Goal: Task Accomplishment & Management: Use online tool/utility

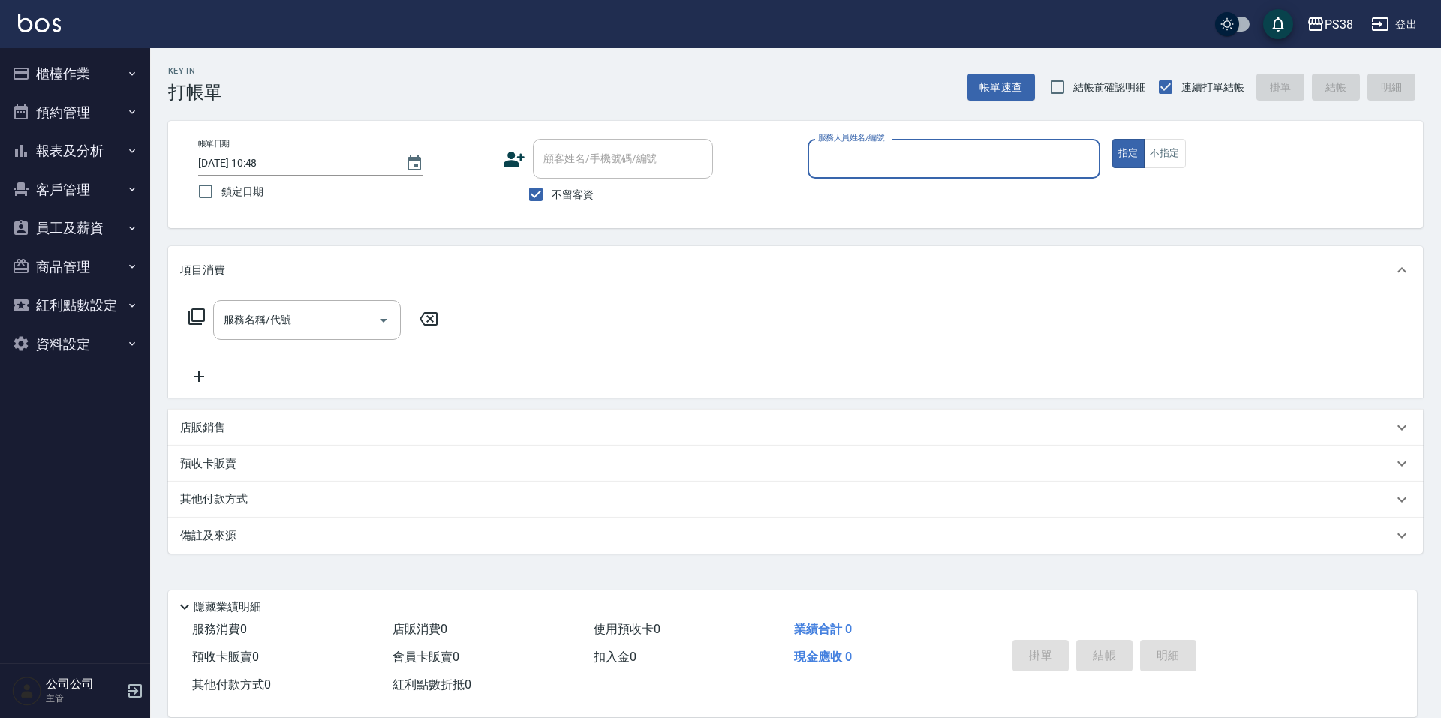
click at [101, 218] on button "員工及薪資" at bounding box center [75, 228] width 138 height 39
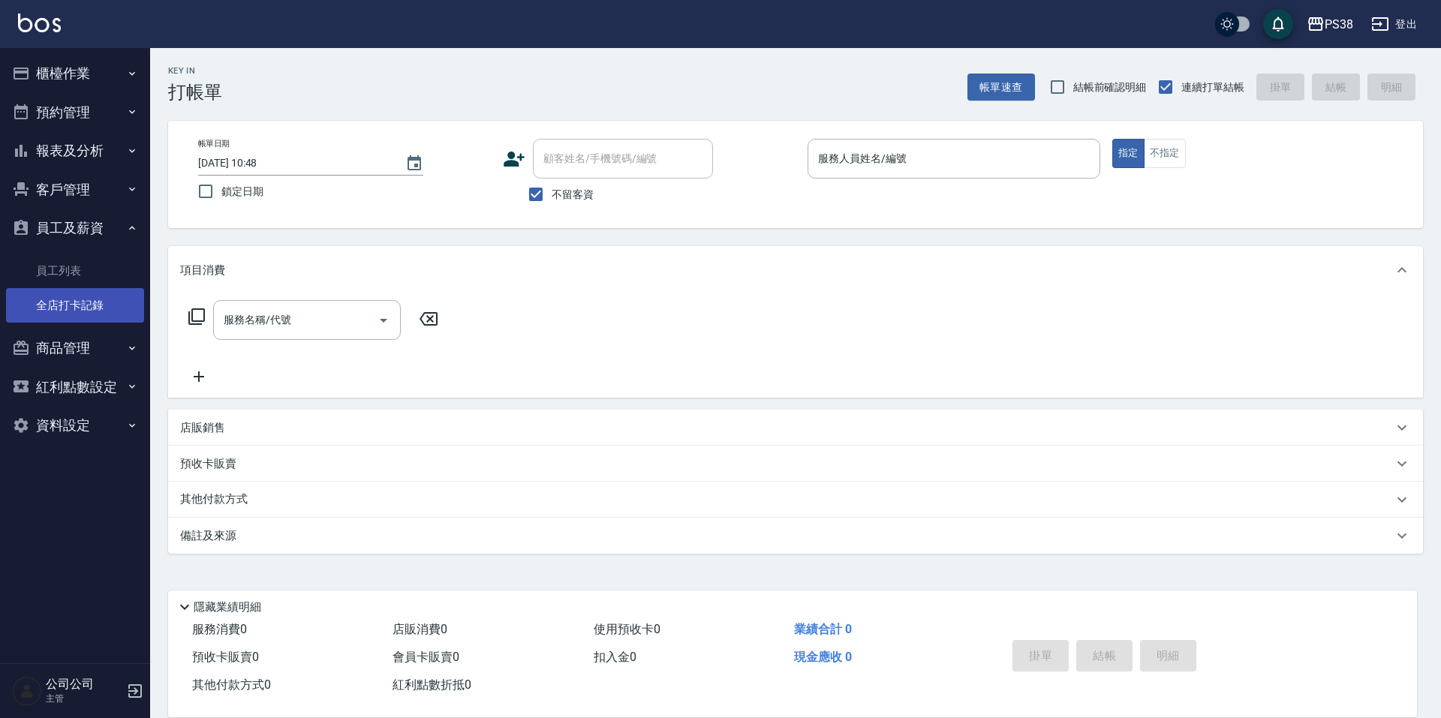
click at [86, 306] on link "全店打卡記錄" at bounding box center [75, 305] width 138 height 35
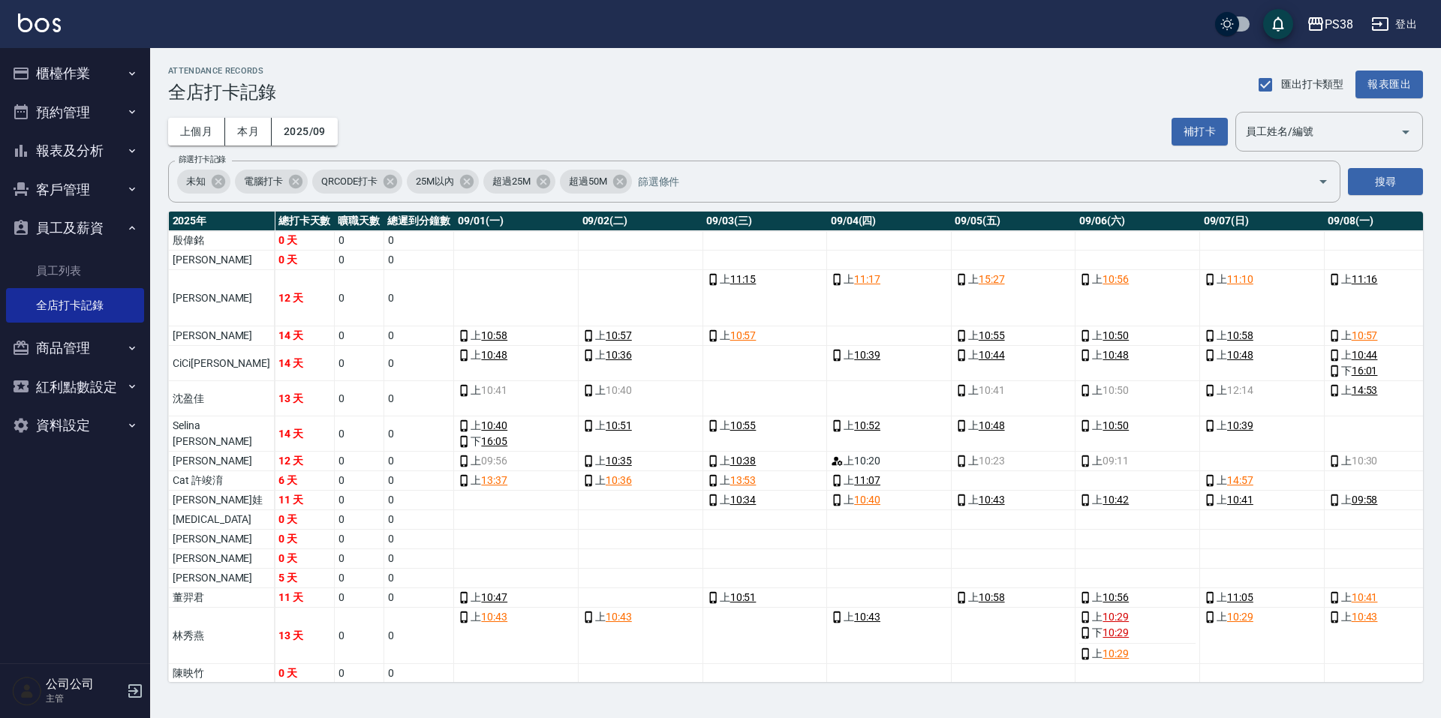
click at [85, 80] on button "櫃檯作業" at bounding box center [75, 73] width 138 height 39
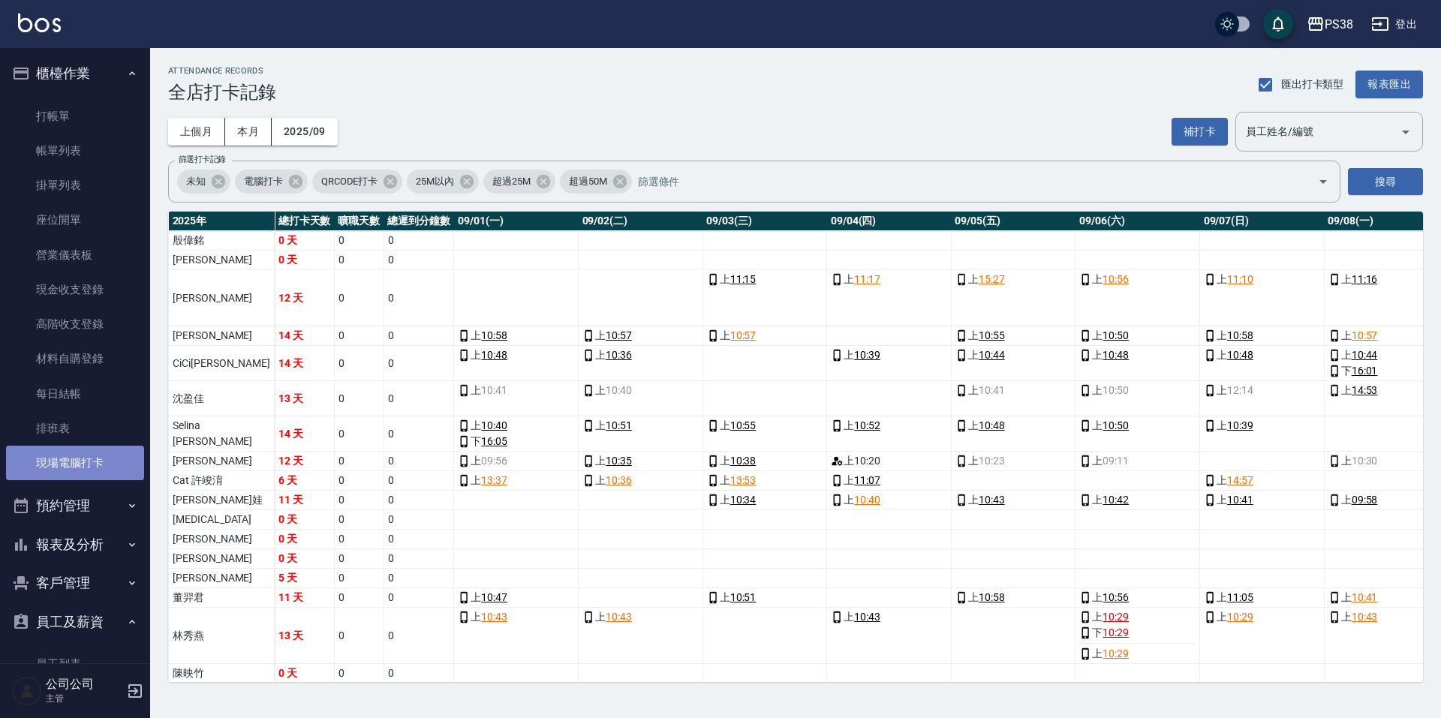
click at [115, 455] on link "現場電腦打卡" at bounding box center [75, 463] width 138 height 35
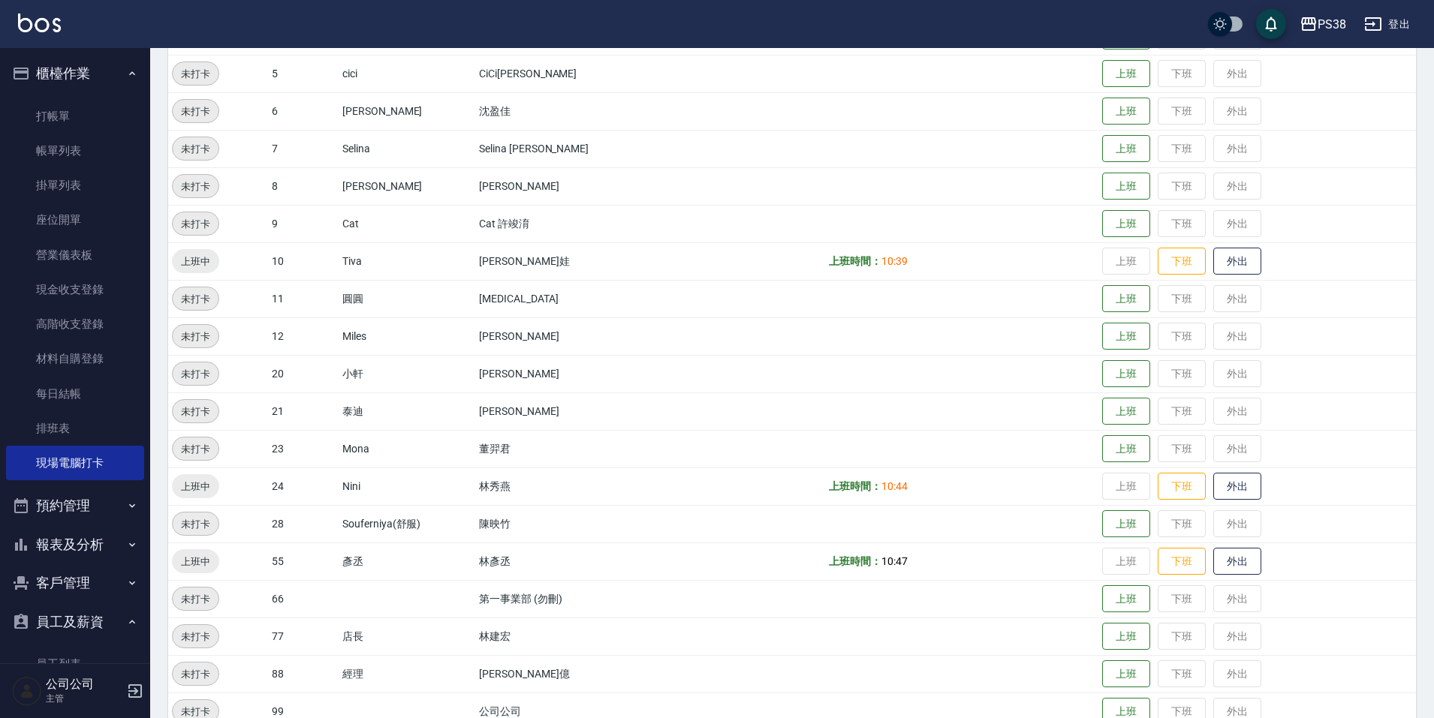
scroll to position [444, 0]
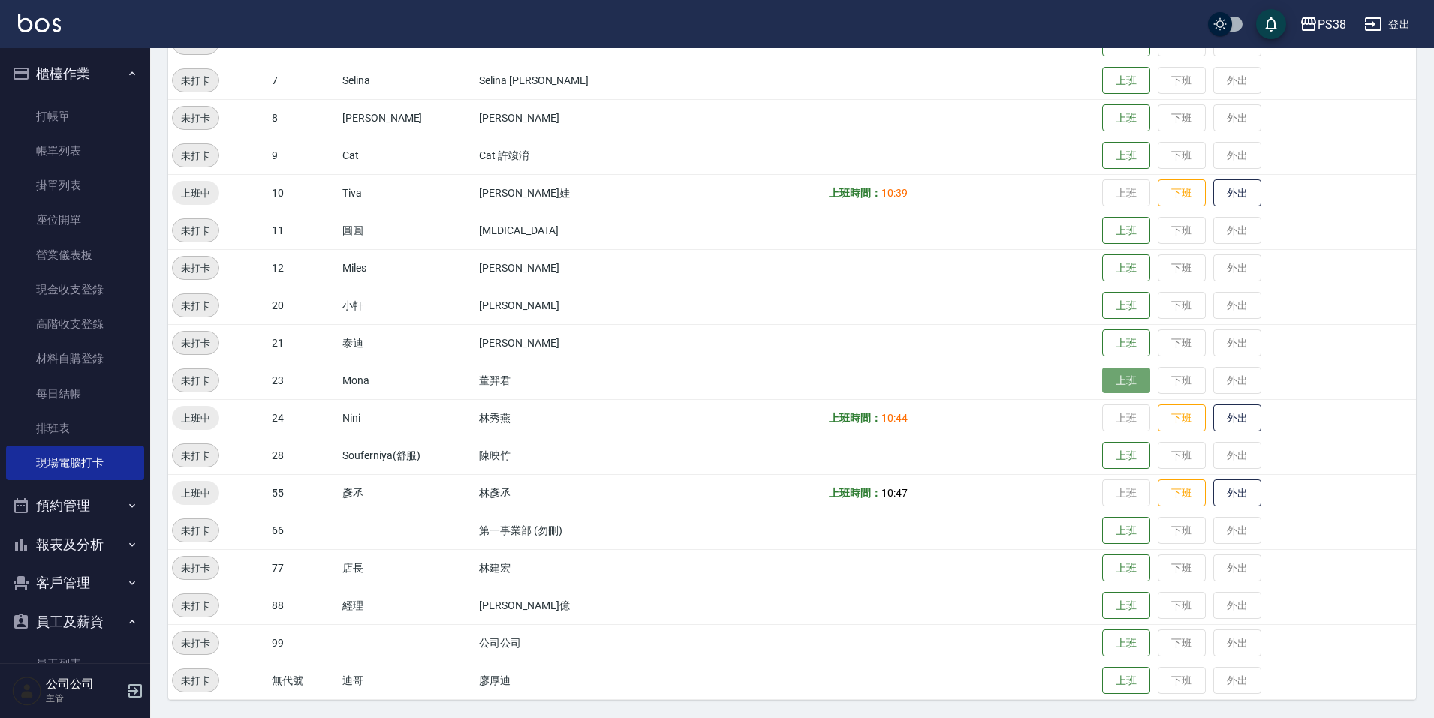
click at [1115, 384] on button "上班" at bounding box center [1126, 381] width 48 height 26
drag, startPoint x: 382, startPoint y: 691, endPoint x: 342, endPoint y: 688, distance: 40.6
click at [342, 688] on tr "未打卡 無代號 迪哥 [PERSON_NAME] 上班 下班 外出" at bounding box center [792, 681] width 1248 height 38
click at [339, 688] on td "無代號" at bounding box center [303, 681] width 71 height 38
click at [380, 681] on td "迪哥" at bounding box center [407, 681] width 137 height 38
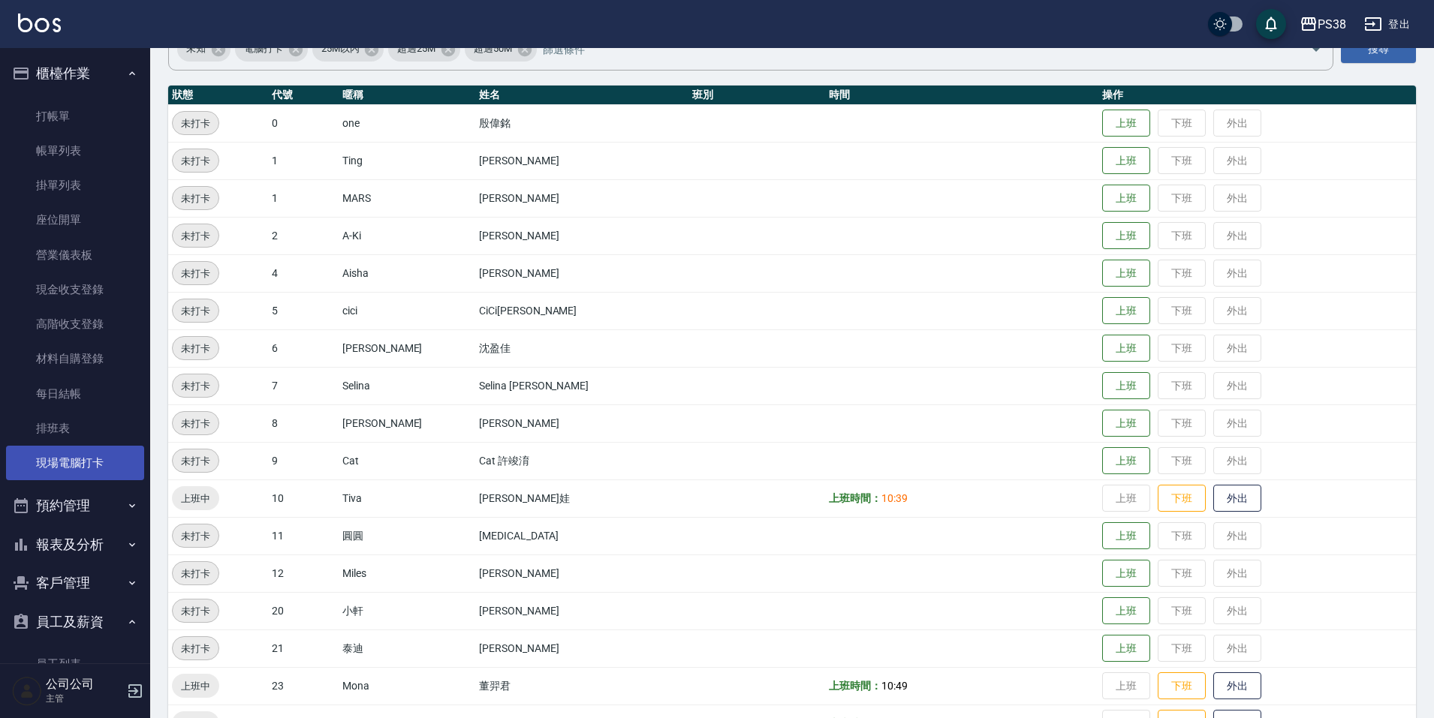
scroll to position [0, 0]
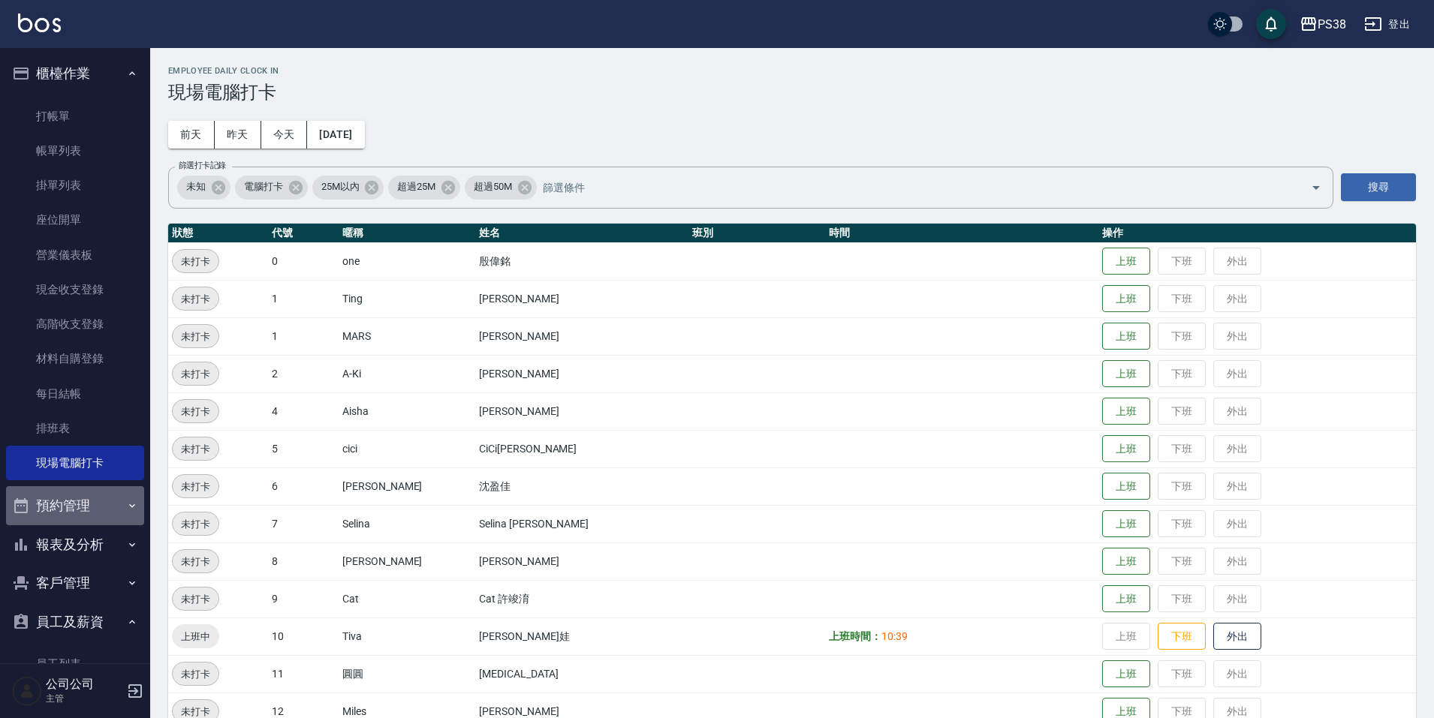
click at [83, 517] on button "預約管理" at bounding box center [75, 505] width 138 height 39
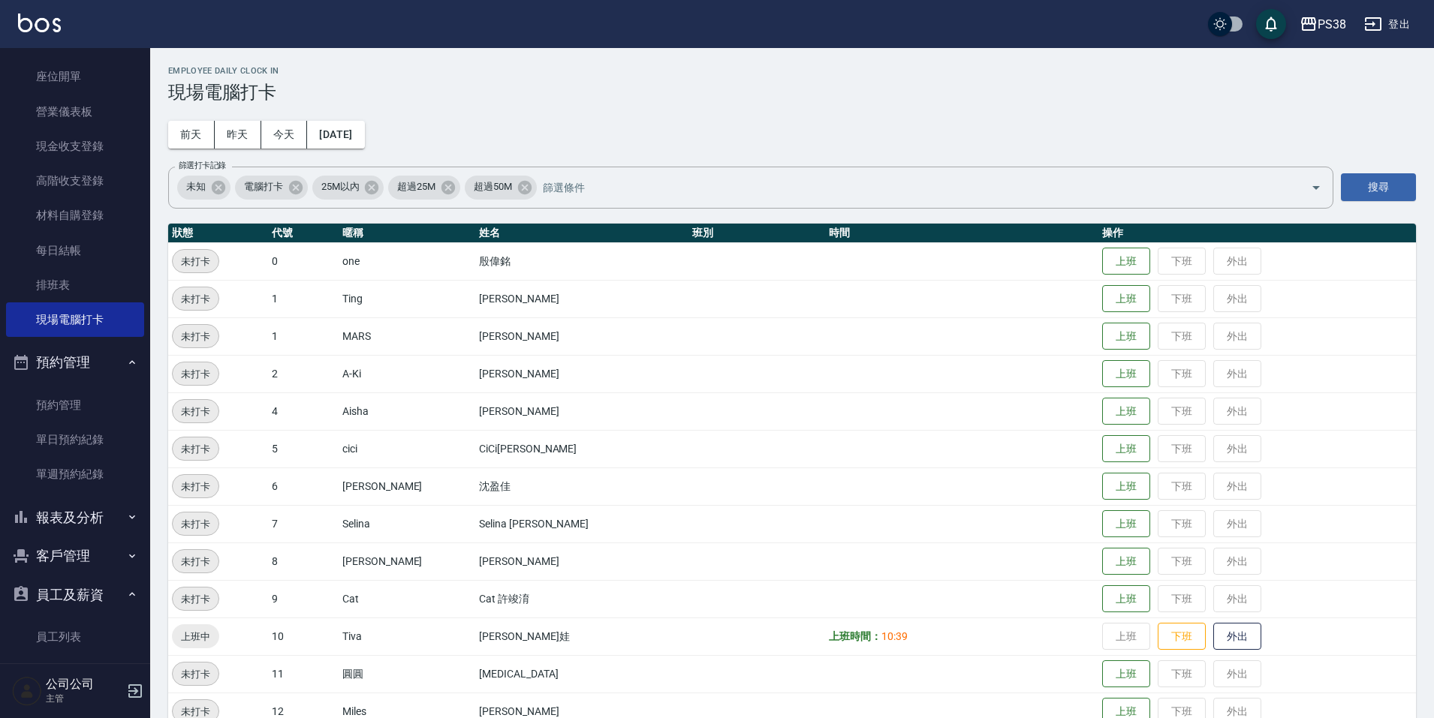
scroll to position [150, 0]
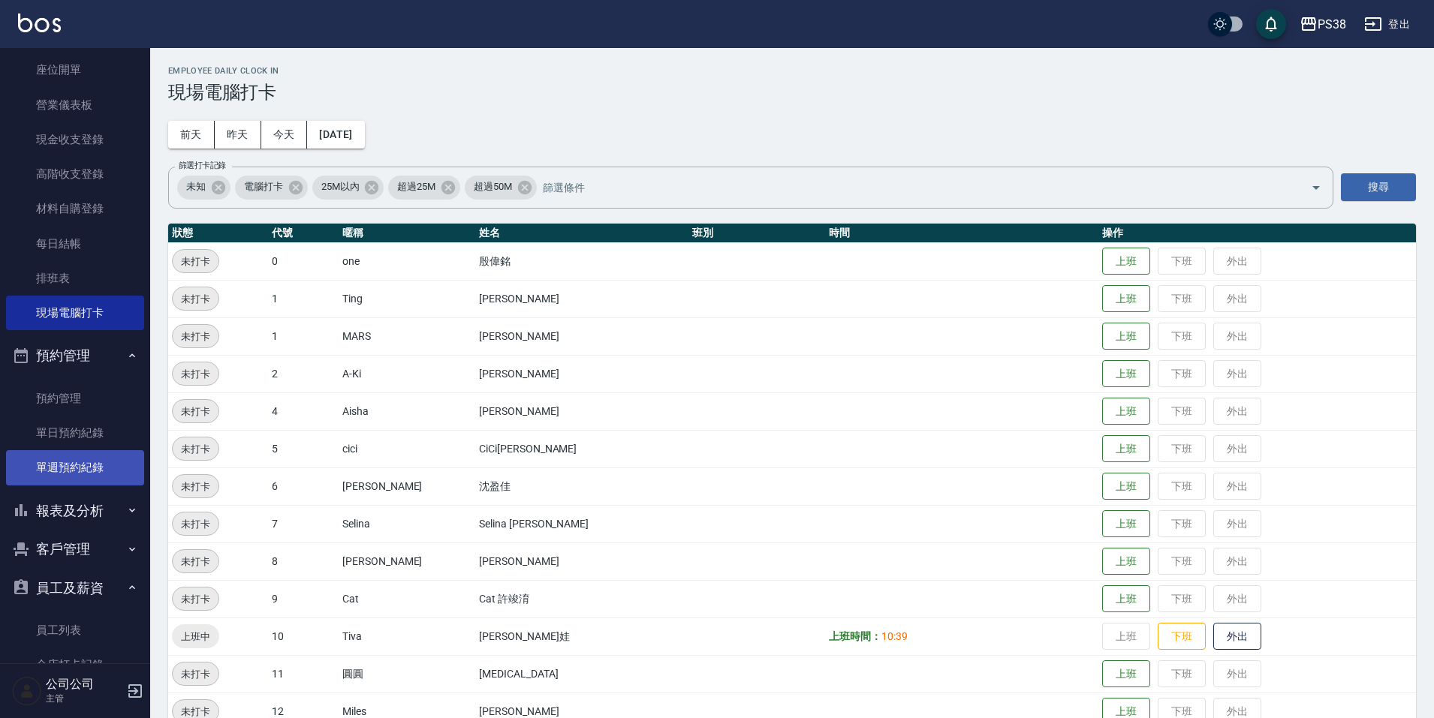
click at [117, 465] on link "單週預約紀錄" at bounding box center [75, 467] width 138 height 35
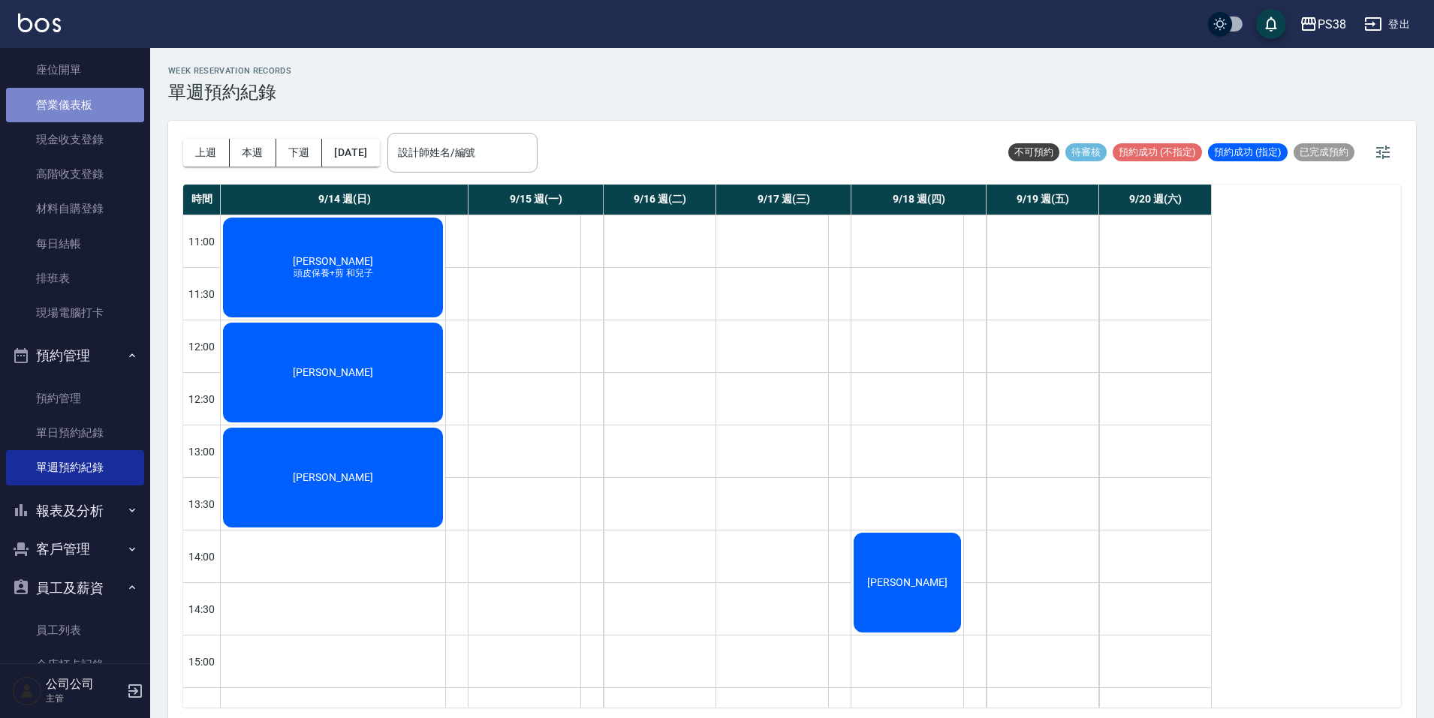
click at [88, 110] on link "營業儀表板" at bounding box center [75, 105] width 138 height 35
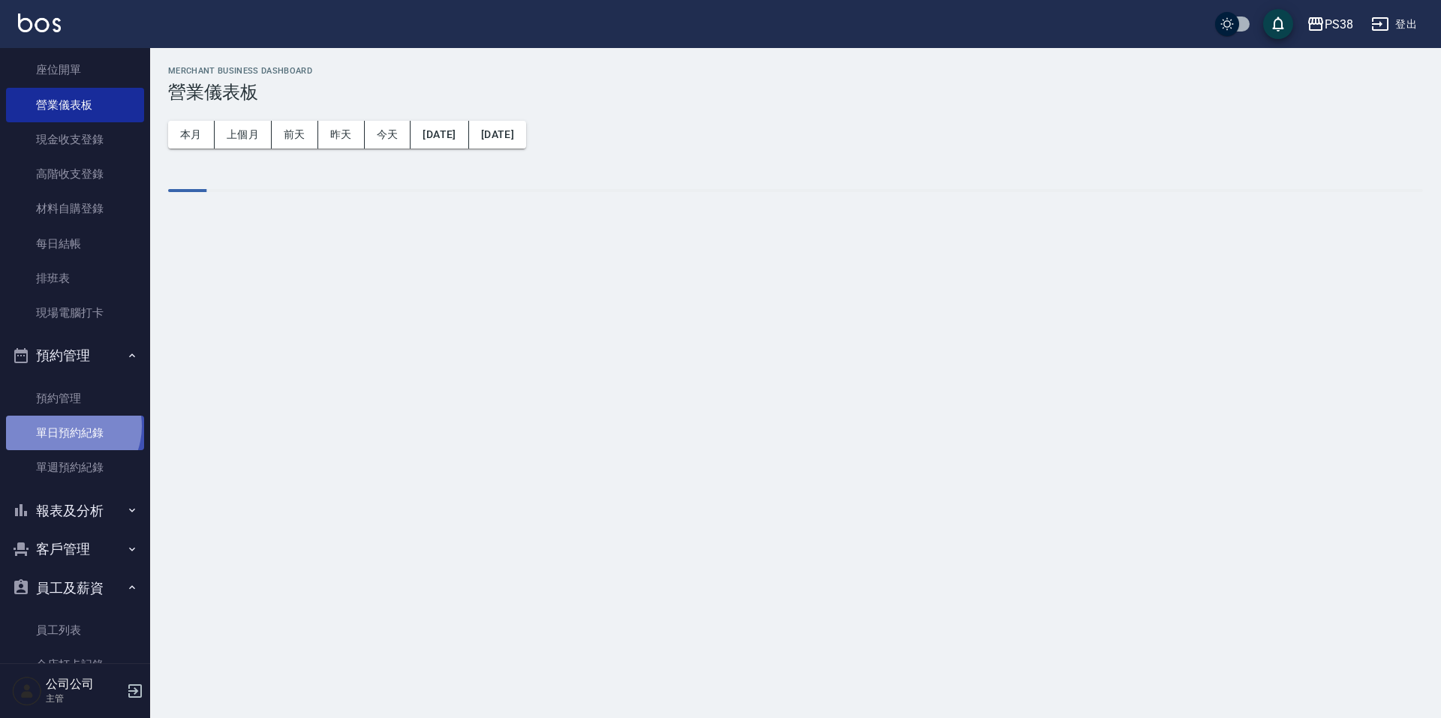
click at [67, 426] on link "單日預約紀錄" at bounding box center [75, 433] width 138 height 35
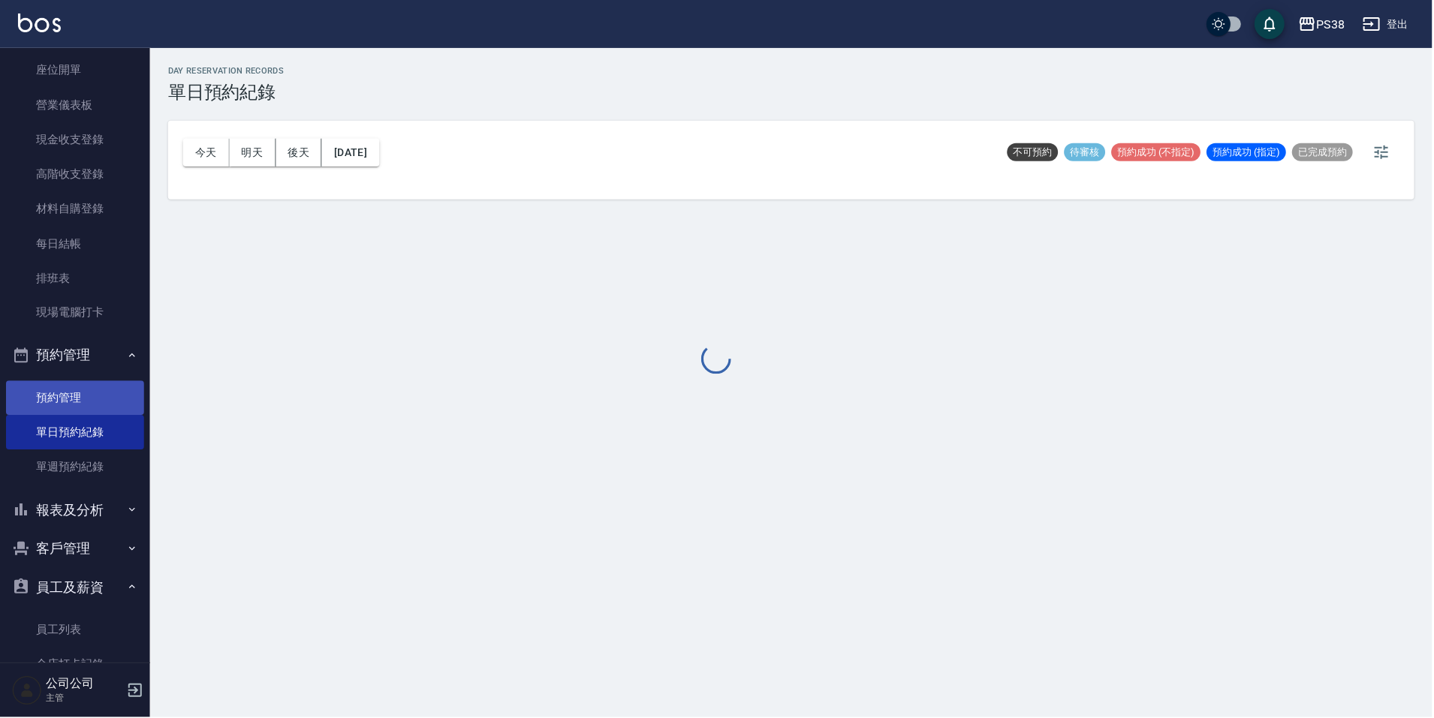
click at [82, 405] on link "預約管理" at bounding box center [75, 398] width 138 height 35
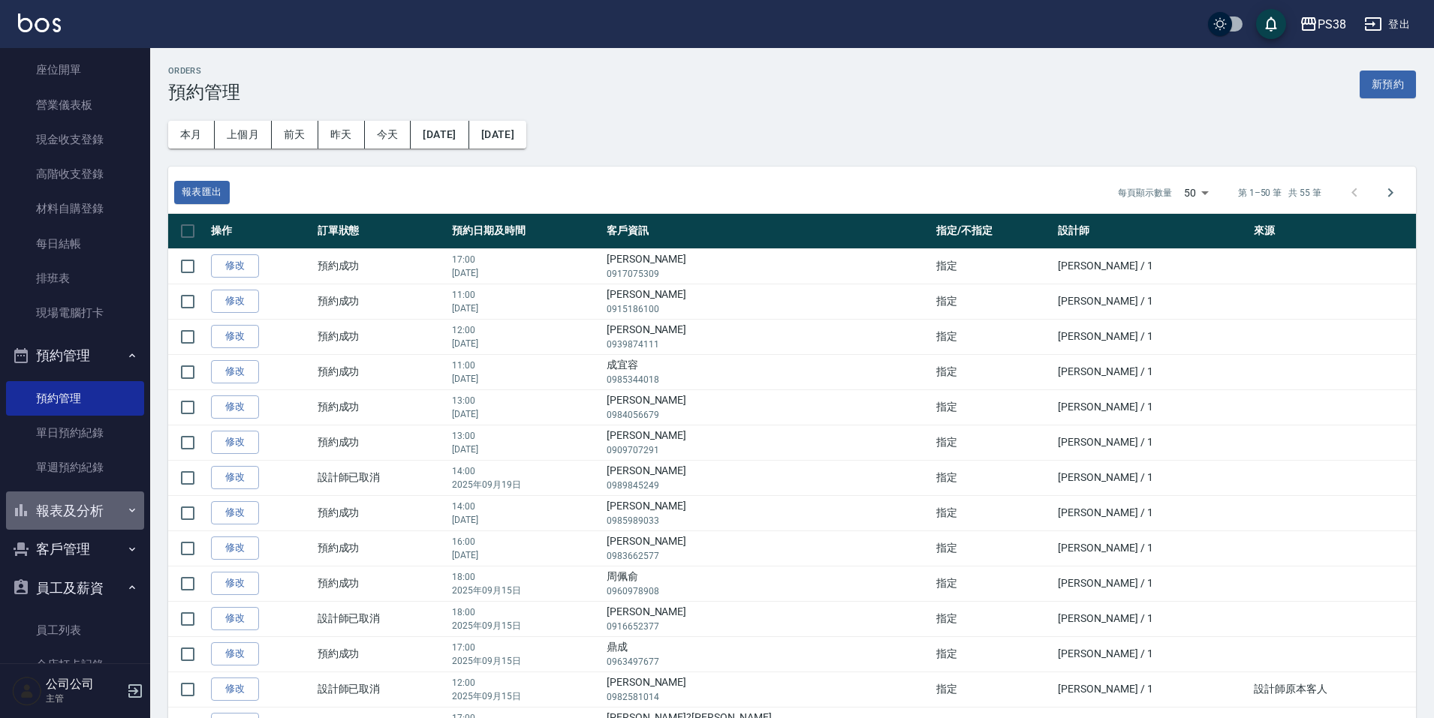
click at [86, 507] on button "報表及分析" at bounding box center [75, 511] width 138 height 39
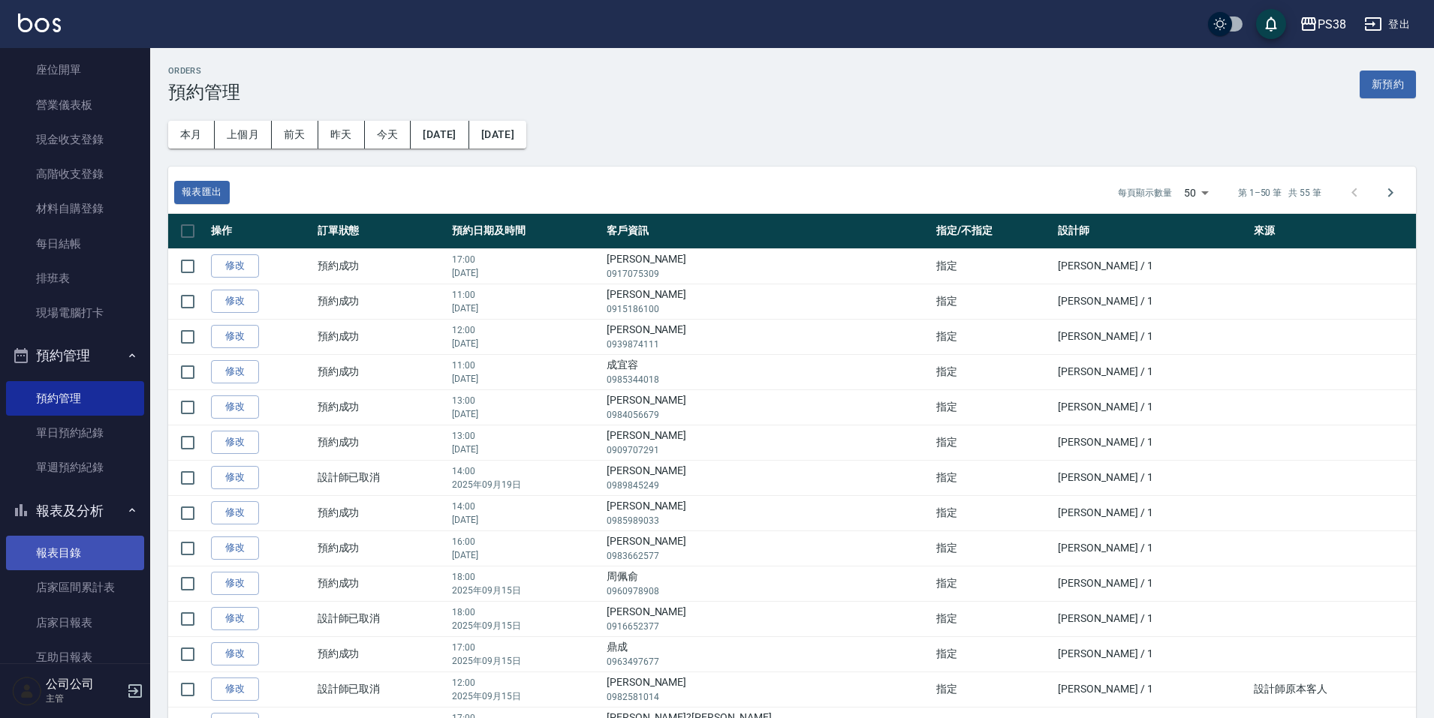
click at [91, 547] on link "報表目錄" at bounding box center [75, 553] width 138 height 35
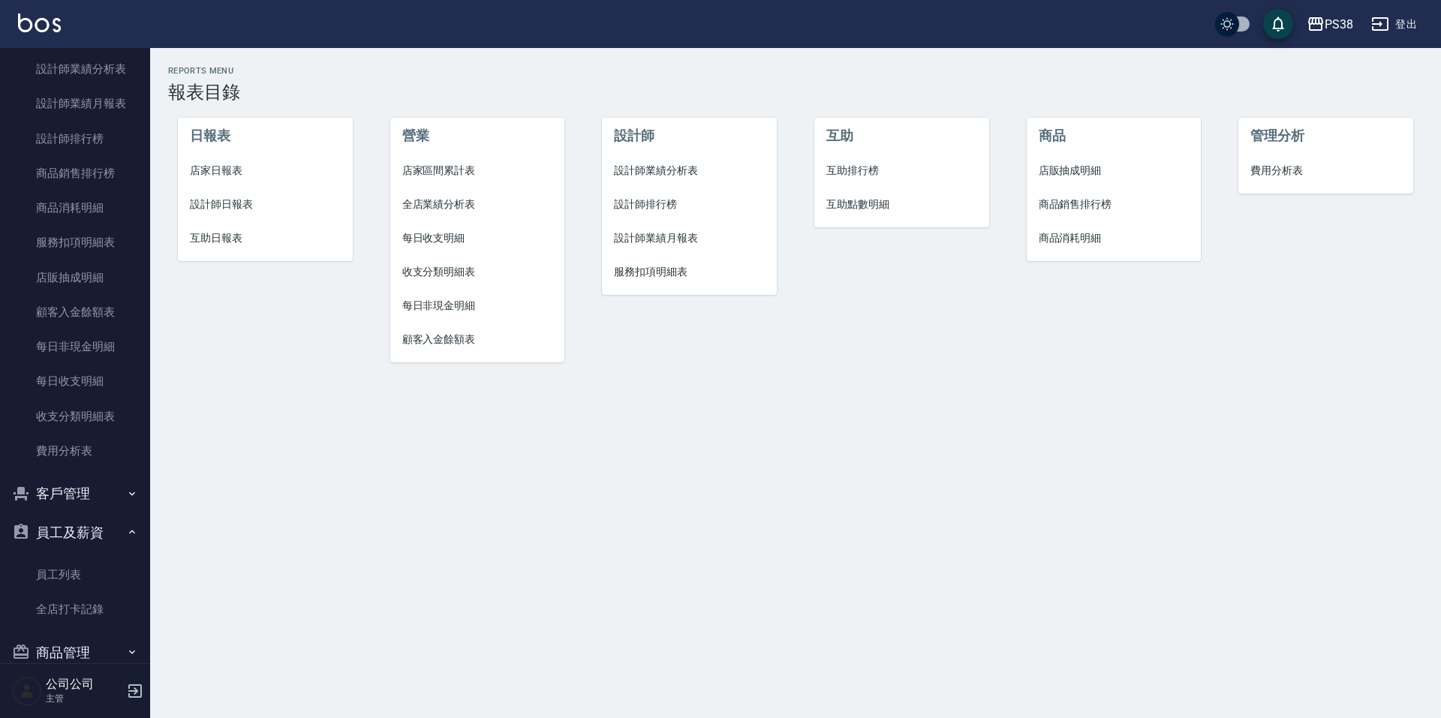
scroll to position [1016, 0]
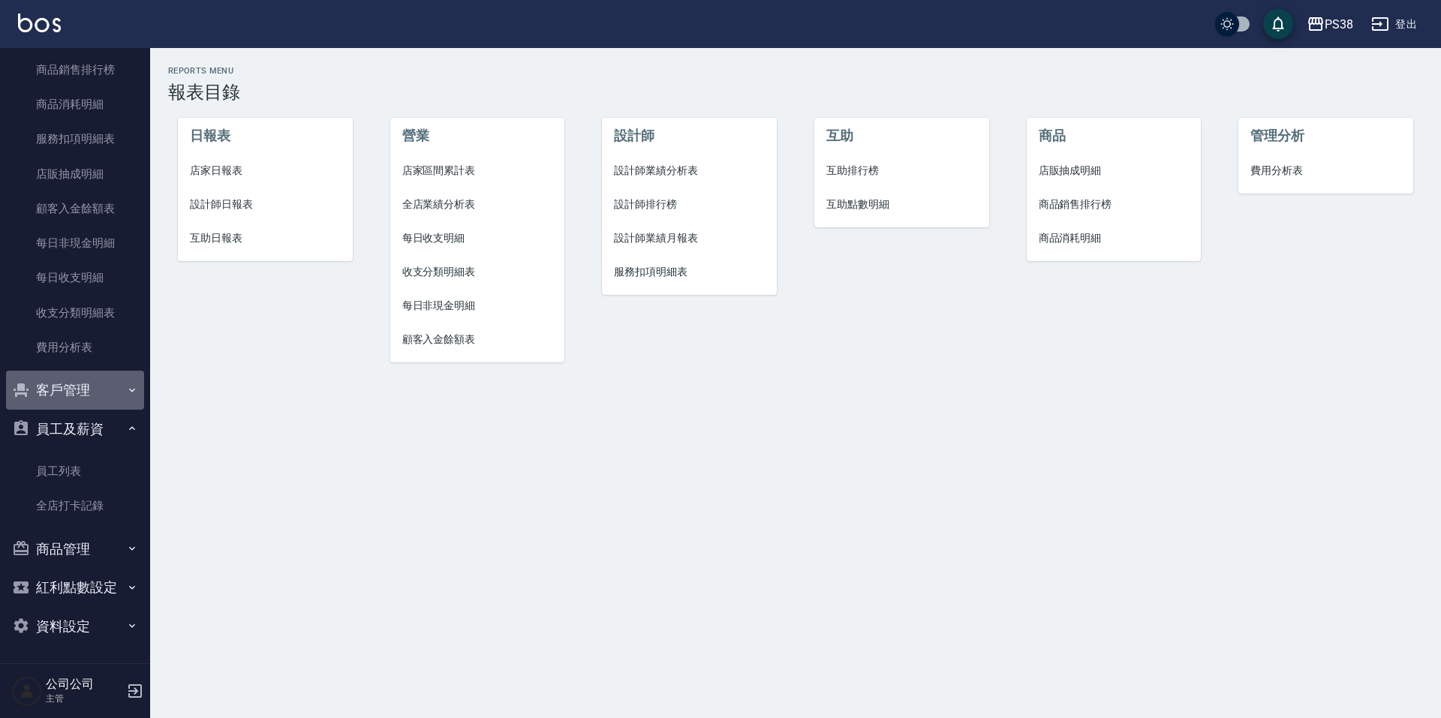
click at [89, 375] on button "客戶管理" at bounding box center [75, 390] width 138 height 39
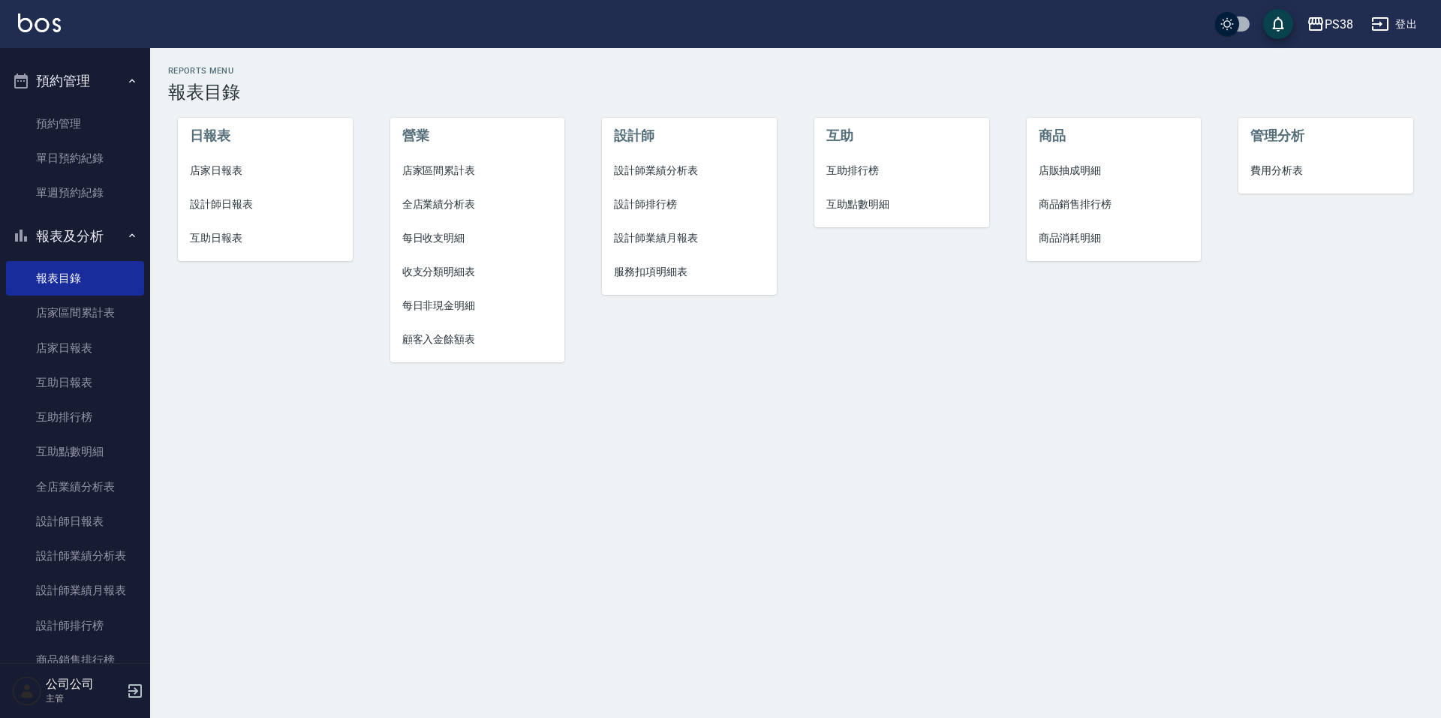
scroll to position [415, 0]
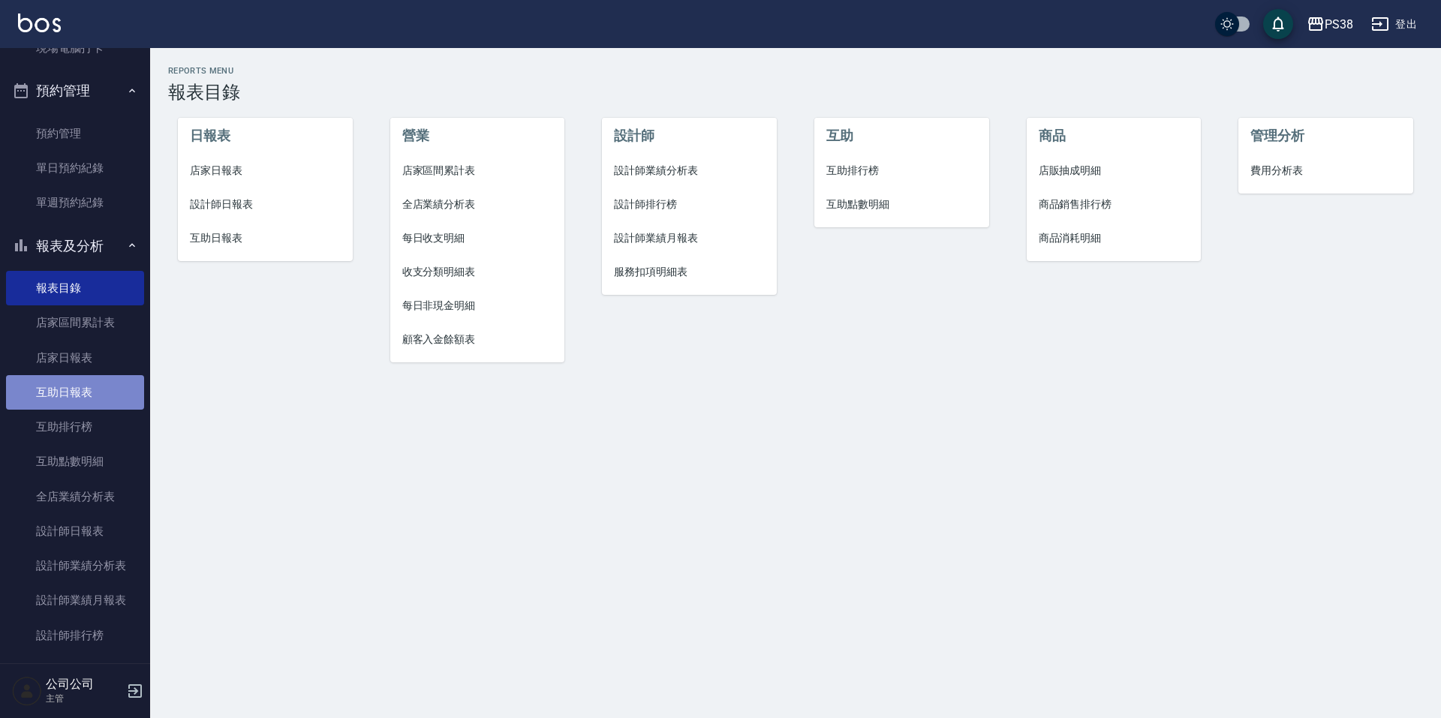
click at [96, 393] on link "互助日報表" at bounding box center [75, 392] width 138 height 35
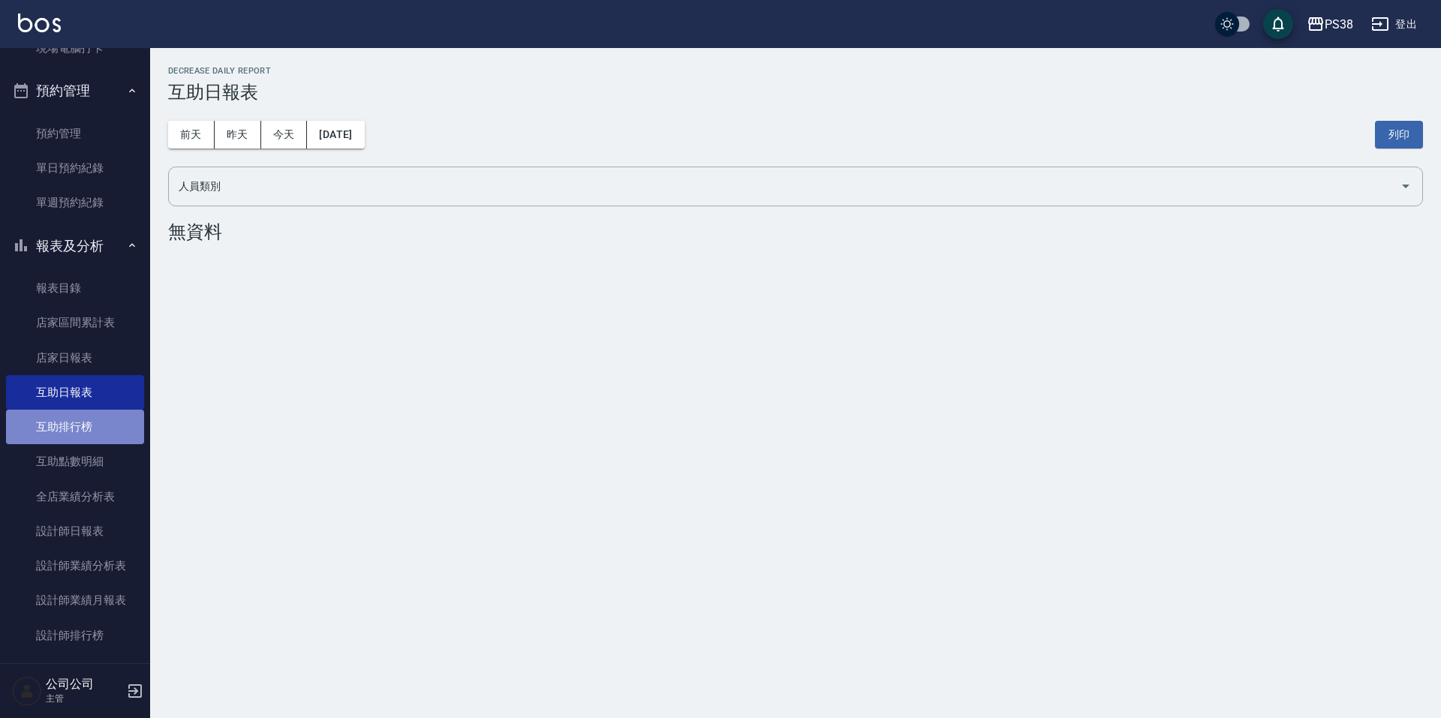
click at [95, 429] on link "互助排行榜" at bounding box center [75, 427] width 138 height 35
